Goal: Task Accomplishment & Management: Manage account settings

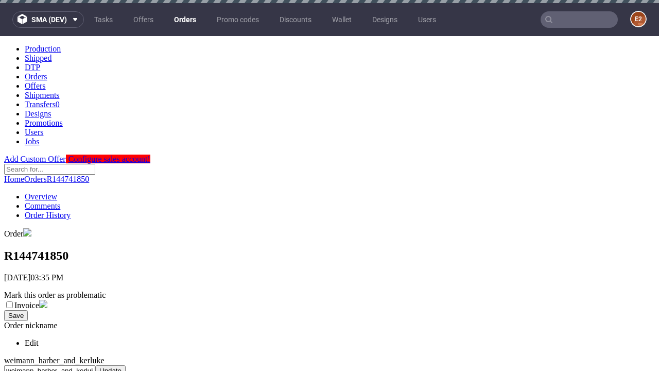
scroll to position [421, 0]
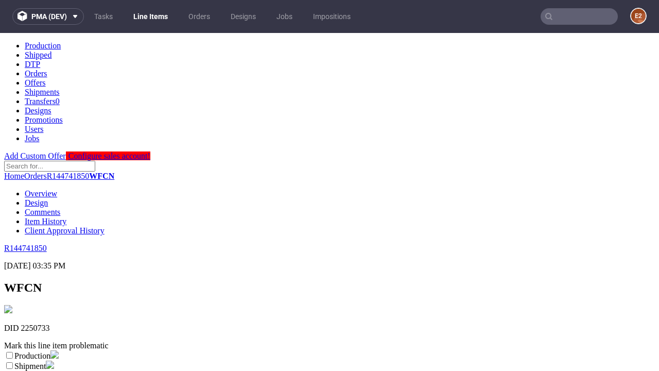
scroll to position [181, 0]
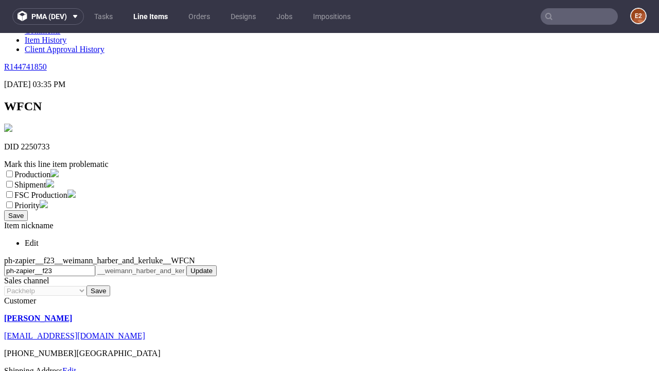
select select "dtp_ca_needed"
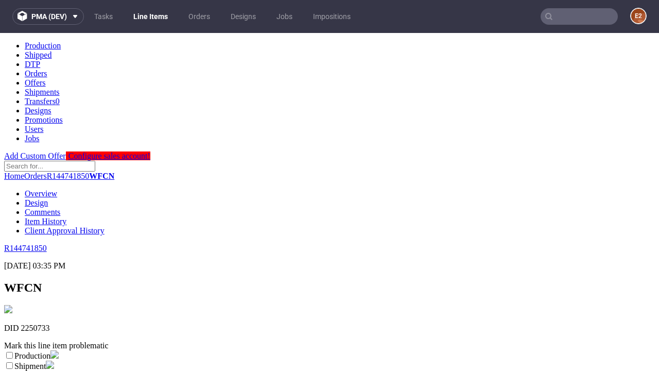
scroll to position [0, 0]
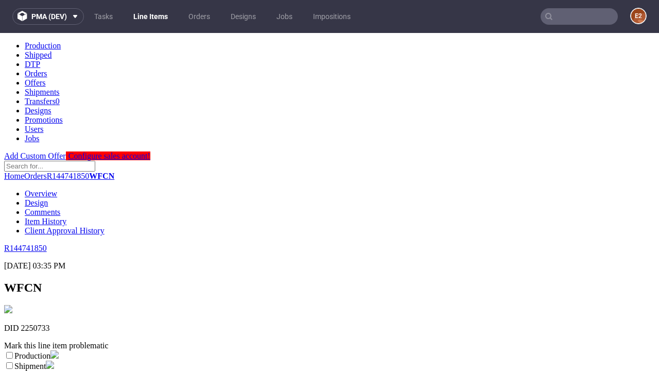
checkbox input "true"
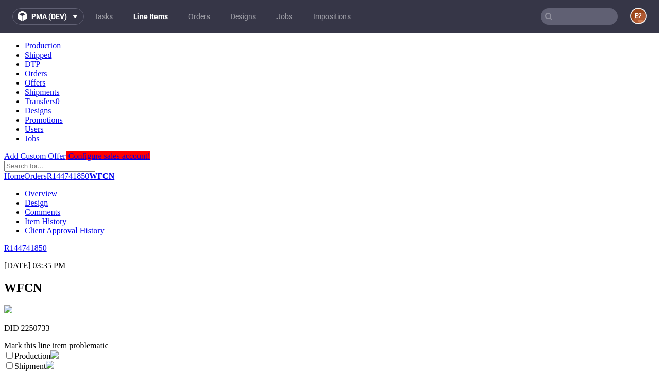
scroll to position [9, 0]
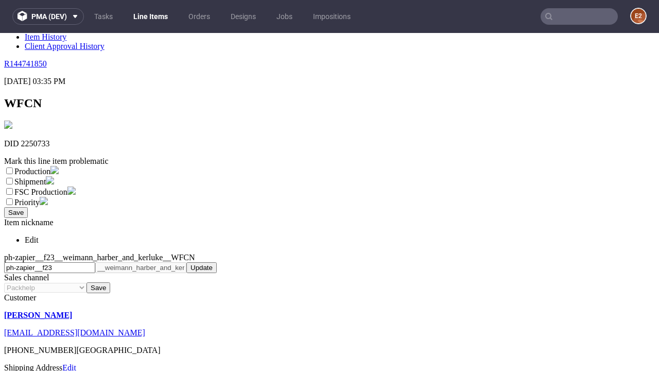
type textarea "test"
